Goal: Task Accomplishment & Management: Manage account settings

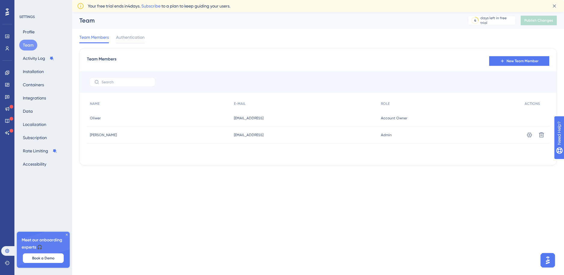
click at [149, 40] on div "Team Members Authentication" at bounding box center [317, 38] width 477 height 19
click at [137, 40] on span "Authentication" at bounding box center [130, 37] width 29 height 7
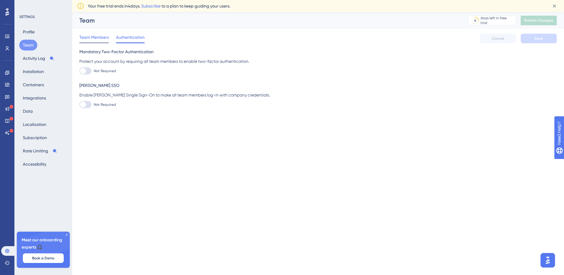
click at [96, 40] on span "Team Members" at bounding box center [93, 37] width 29 height 7
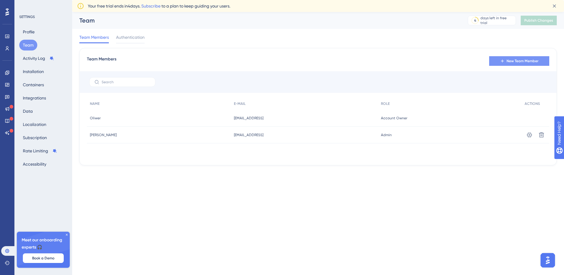
click at [499, 57] on button "New Team Member" at bounding box center [519, 61] width 60 height 10
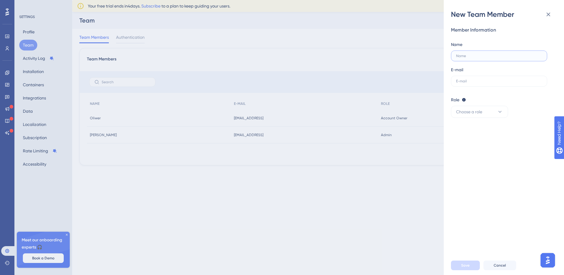
click at [498, 56] on input "text" at bounding box center [499, 56] width 86 height 4
click at [486, 78] on label at bounding box center [499, 81] width 96 height 11
click at [486, 79] on input "text" at bounding box center [499, 81] width 86 height 4
paste input "[EMAIL_ADDRESS][DOMAIN_NAME]"
type input "[EMAIL_ADDRESS][DOMAIN_NAME]"
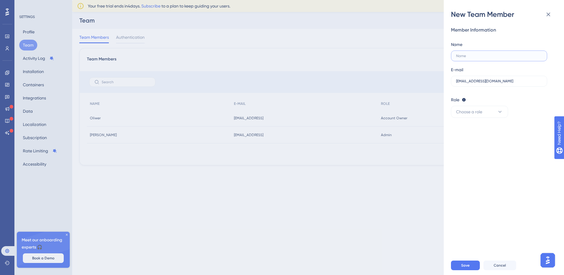
click at [489, 55] on input "text" at bounding box center [499, 56] width 86 height 4
type input "[PERSON_NAME]"
click at [474, 109] on span "Choose a role" at bounding box center [469, 111] width 26 height 7
click at [479, 129] on div "Admin Admin" at bounding box center [480, 130] width 40 height 12
click at [464, 265] on span "Save" at bounding box center [465, 265] width 8 height 5
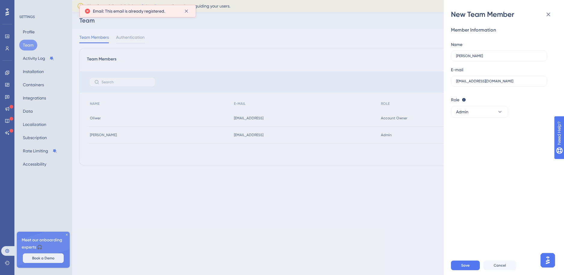
click at [163, 13] on span "Email: This email is already registered." at bounding box center [129, 11] width 72 height 7
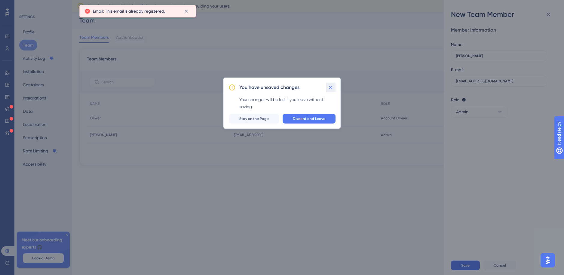
click at [331, 85] on icon at bounding box center [331, 87] width 6 height 6
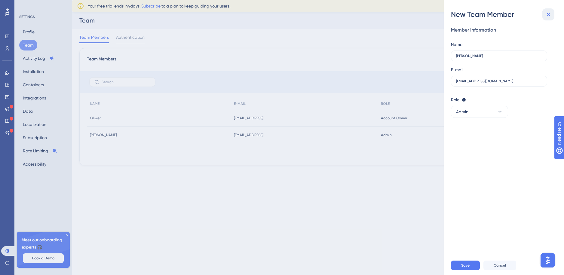
click at [546, 13] on icon at bounding box center [548, 14] width 7 height 7
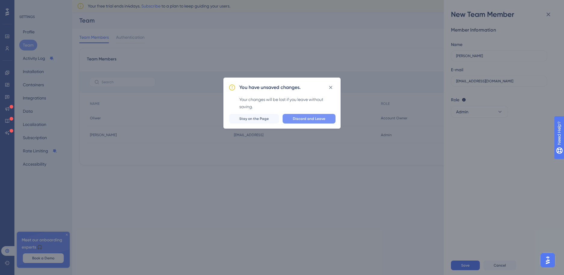
click at [302, 120] on span "Discard and Leave" at bounding box center [309, 118] width 32 height 5
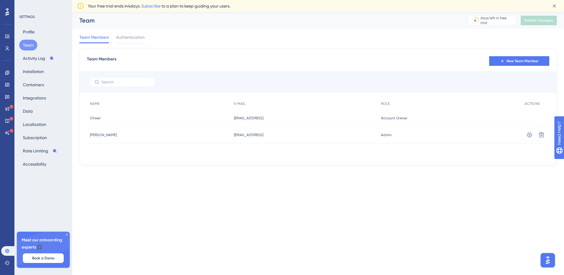
click at [545, 262] on img "Open AI Assistant Launcher" at bounding box center [547, 260] width 11 height 11
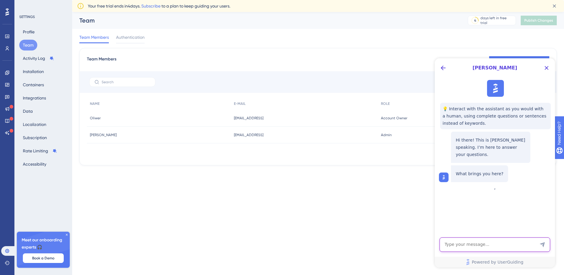
click at [492, 242] on textarea "AI Assistant Text Input" at bounding box center [495, 244] width 111 height 14
type textarea "I removed the team member from the account and Now i can't add him"
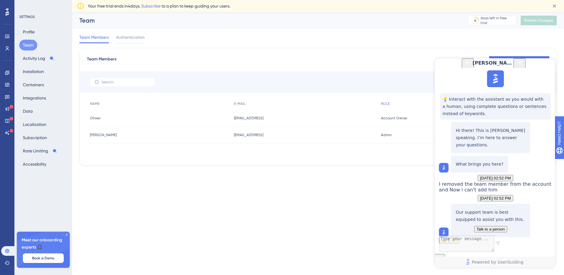
scroll to position [61, 0]
click at [474, 226] on button "Talk to a person" at bounding box center [490, 229] width 33 height 6
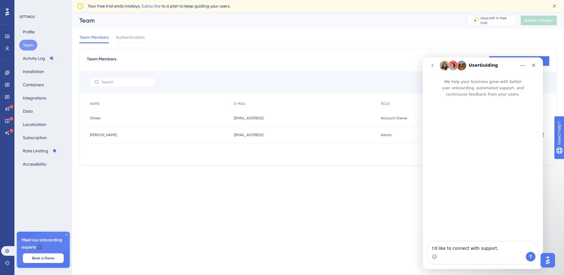
scroll to position [0, 0]
drag, startPoint x: 501, startPoint y: 248, endPoint x: 418, endPoint y: 248, distance: 83.3
click at [423, 248] on html "UserGuiding We help your business grow with better user onboarding, automated s…" at bounding box center [483, 163] width 120 height 212
click at [452, 250] on textarea "Hello, I removed [EMAIL_ADDRESS][DOMAIN_NAME]" at bounding box center [483, 241] width 110 height 22
click at [499, 250] on textarea "Hello, I removed team member - [EMAIL_ADDRESS][DOMAIN_NAME]" at bounding box center [483, 238] width 110 height 28
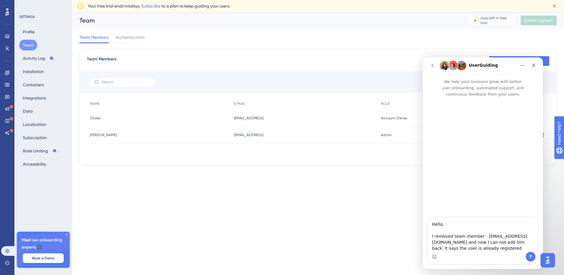
type textarea "Hello, I removed team member - [EMAIL_ADDRESS][DOMAIN_NAME] and now I can not a…"
click at [529, 255] on icon "Send a message…" at bounding box center [530, 256] width 5 height 5
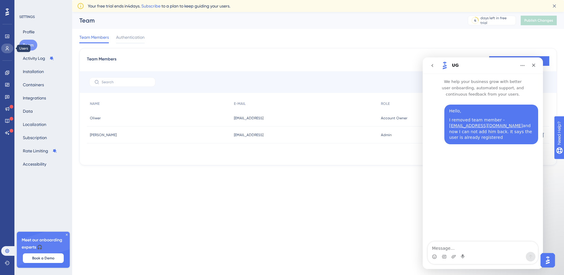
click at [11, 44] on link at bounding box center [7, 49] width 12 height 10
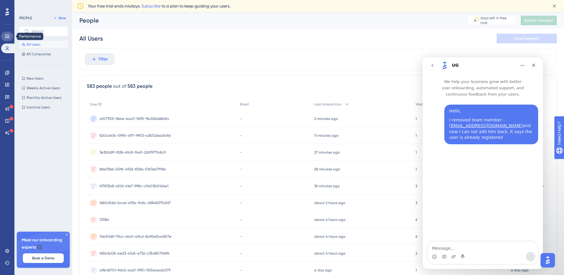
click at [10, 35] on link at bounding box center [7, 37] width 12 height 10
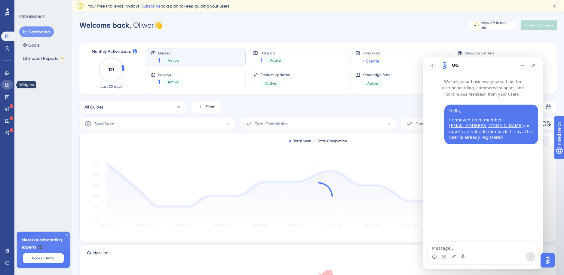
click at [8, 82] on icon at bounding box center [7, 84] width 5 height 5
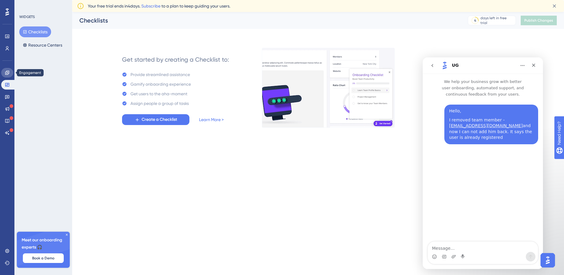
click at [8, 75] on link at bounding box center [7, 73] width 12 height 10
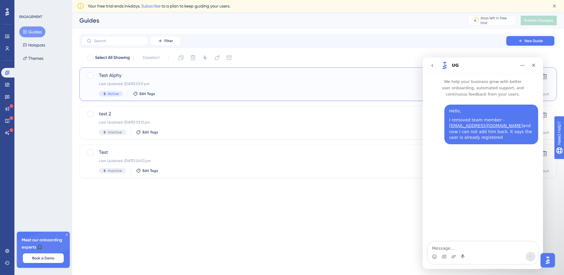
click at [120, 78] on span "Test Alphy" at bounding box center [294, 75] width 390 height 7
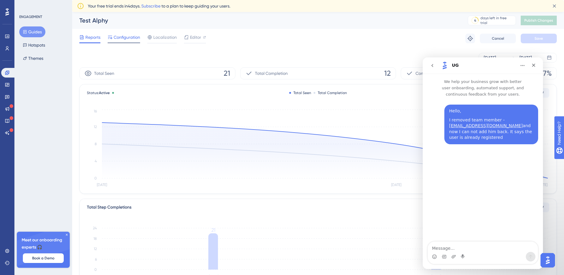
click at [127, 37] on span "Configuration" at bounding box center [127, 37] width 26 height 7
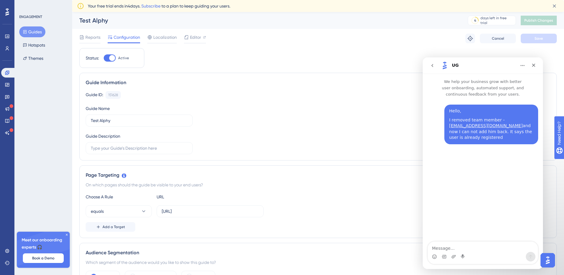
click at [112, 60] on div at bounding box center [112, 58] width 6 height 6
click at [104, 58] on input "Active" at bounding box center [103, 58] width 0 height 0
checkbox input "false"
click at [533, 42] on button "Save" at bounding box center [539, 39] width 36 height 10
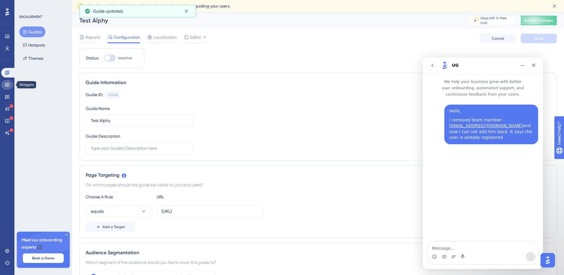
click at [8, 83] on icon at bounding box center [7, 85] width 4 height 4
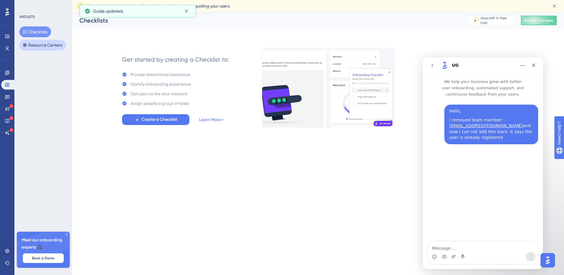
click at [41, 43] on button "Resource Centers" at bounding box center [42, 45] width 47 height 11
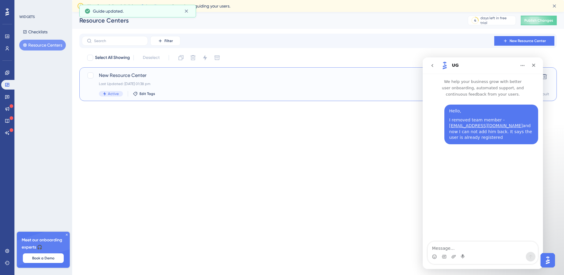
click at [104, 74] on span "New Resource Center" at bounding box center [294, 75] width 390 height 7
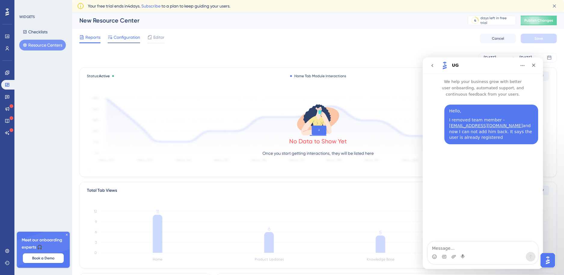
click at [129, 38] on span "Configuration" at bounding box center [127, 37] width 26 height 7
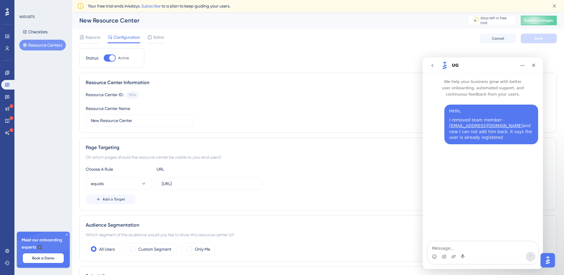
click at [110, 53] on div "Status: Active" at bounding box center [111, 58] width 65 height 20
click at [110, 54] on div at bounding box center [110, 57] width 12 height 7
click at [104, 58] on input "Active" at bounding box center [103, 58] width 0 height 0
checkbox input "false"
click at [542, 35] on button "Save" at bounding box center [539, 39] width 36 height 10
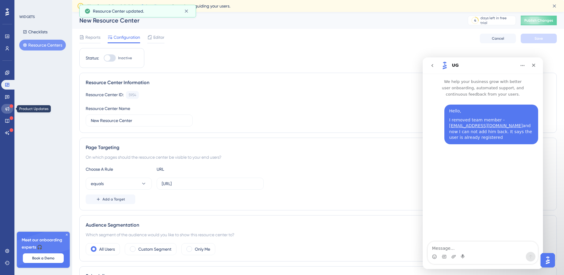
click at [9, 110] on icon at bounding box center [7, 108] width 5 height 5
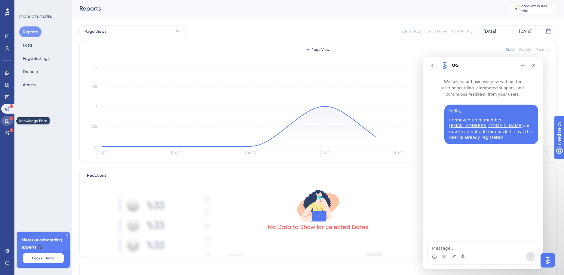
click at [9, 120] on icon at bounding box center [7, 121] width 4 height 4
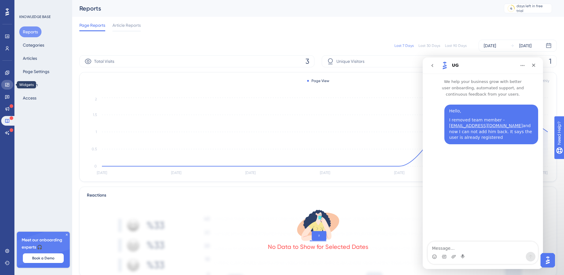
click at [7, 84] on icon at bounding box center [7, 84] width 5 height 5
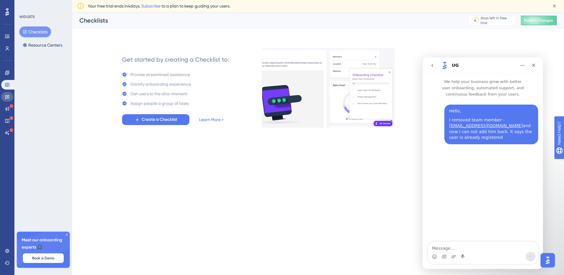
click at [7, 92] on link at bounding box center [7, 97] width 12 height 10
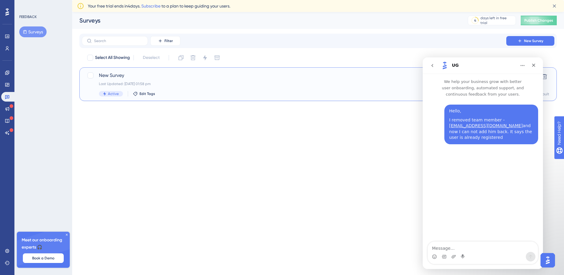
click at [311, 93] on div "Active Edit Tags" at bounding box center [294, 93] width 390 height 5
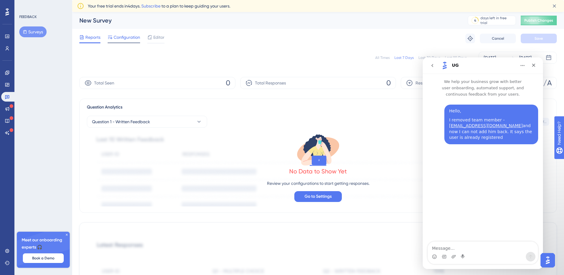
click at [128, 42] on div at bounding box center [124, 42] width 32 height 1
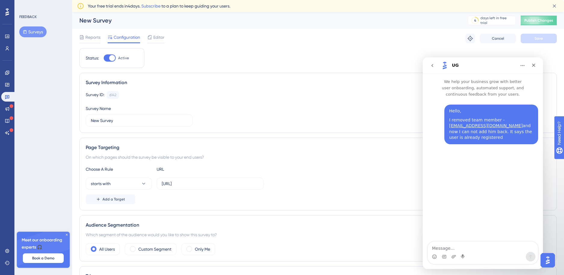
click at [112, 63] on div "Status: Active" at bounding box center [111, 58] width 65 height 20
click at [112, 60] on div at bounding box center [112, 58] width 6 height 6
click at [104, 58] on input "Active" at bounding box center [103, 58] width 0 height 0
checkbox input "false"
click at [546, 41] on button "Save" at bounding box center [539, 39] width 36 height 10
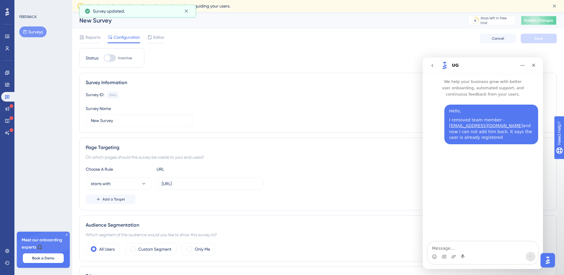
click at [534, 20] on span "Publish Changes" at bounding box center [538, 20] width 29 height 5
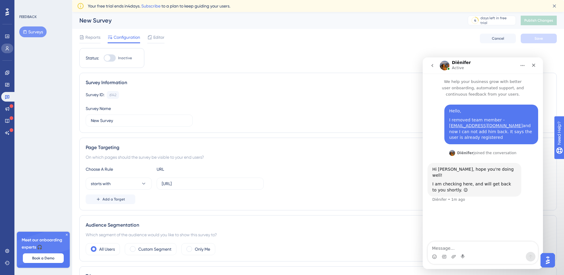
click at [10, 50] on link at bounding box center [7, 49] width 12 height 10
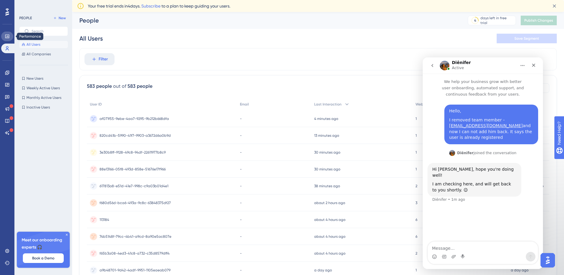
click at [7, 36] on icon at bounding box center [7, 36] width 5 height 5
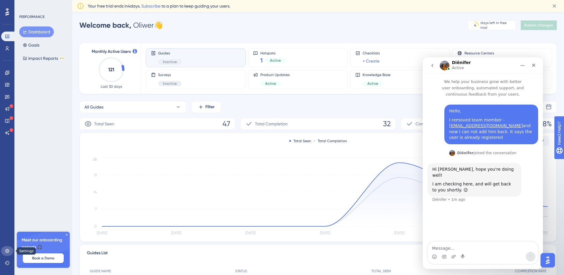
click at [6, 247] on link at bounding box center [7, 251] width 12 height 10
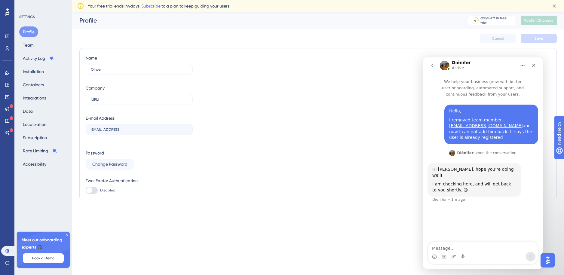
click at [39, 45] on div "Profile Team Activity Log Installation Containers Integrations Data Localizatio…" at bounding box center [43, 97] width 49 height 143
click at [26, 46] on button "Team" at bounding box center [28, 45] width 18 height 11
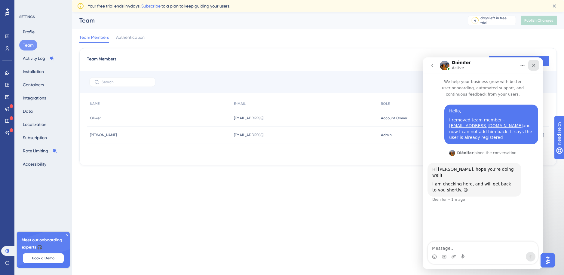
click at [534, 64] on icon "Close" at bounding box center [533, 65] width 5 height 5
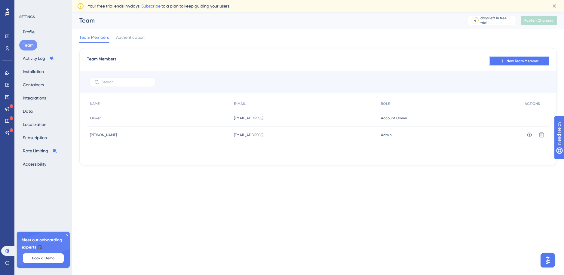
click at [525, 64] on button "New Team Member" at bounding box center [519, 61] width 60 height 10
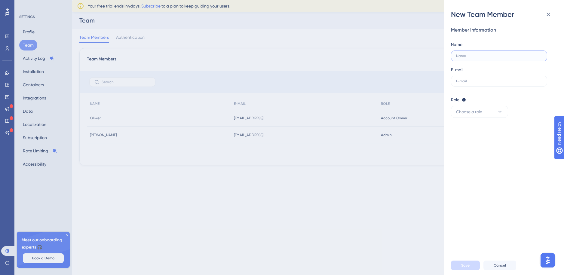
click at [483, 58] on input "text" at bounding box center [499, 56] width 86 height 4
type input "[PERSON_NAME]"
click at [480, 73] on div "E-mail" at bounding box center [499, 76] width 96 height 20
click at [480, 76] on label at bounding box center [499, 81] width 96 height 11
click at [480, 79] on input "text" at bounding box center [499, 81] width 86 height 4
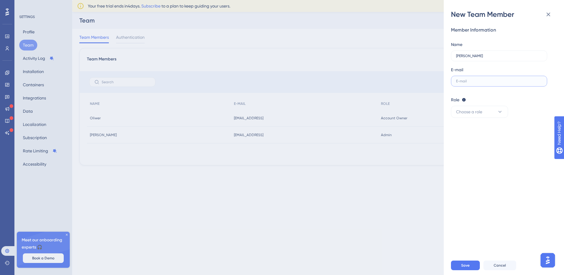
paste input "[EMAIL_ADDRESS][DOMAIN_NAME]"
type input "[EMAIL_ADDRESS][DOMAIN_NAME]"
click at [472, 107] on button "Choose a role" at bounding box center [479, 112] width 57 height 12
click at [471, 125] on div "Admin Admin" at bounding box center [480, 130] width 40 height 12
click at [468, 267] on span "Save" at bounding box center [465, 265] width 8 height 5
